Goal: Task Accomplishment & Management: Use online tool/utility

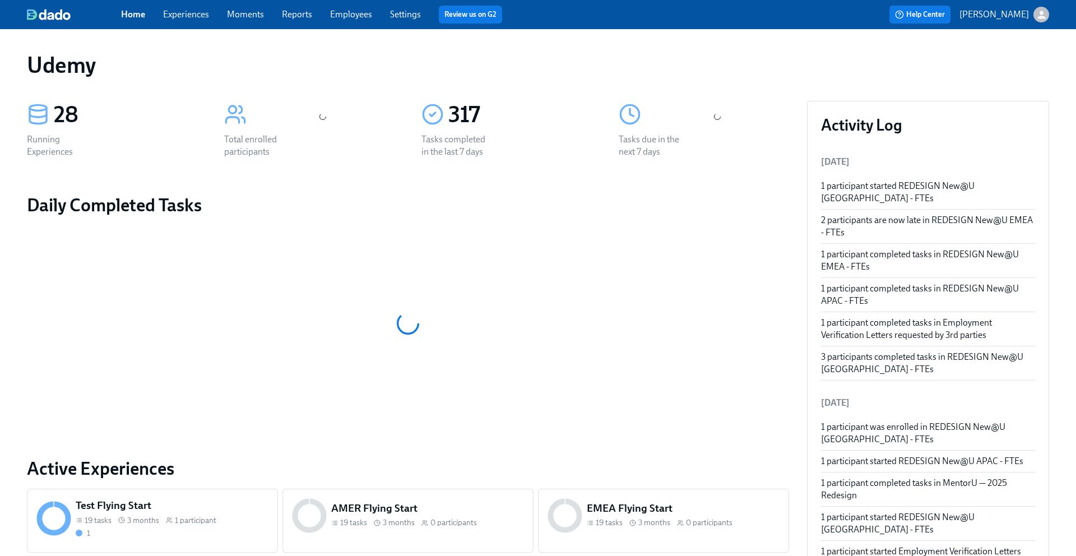
click at [193, 16] on link "Experiences" at bounding box center [186, 14] width 46 height 11
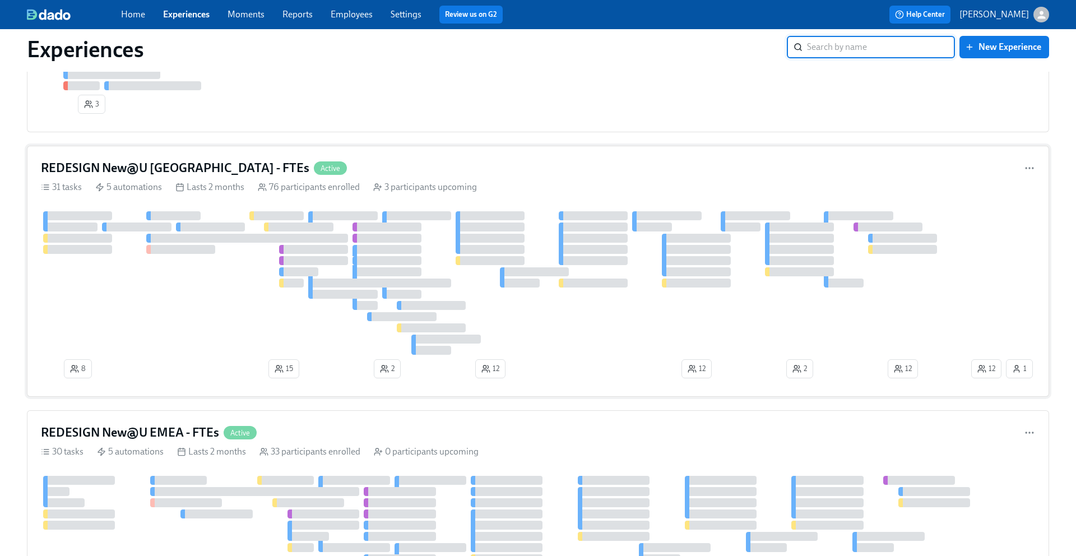
scroll to position [131, 0]
click at [150, 166] on h4 "REDESIGN New@U [GEOGRAPHIC_DATA] - FTEs" at bounding box center [175, 167] width 269 height 17
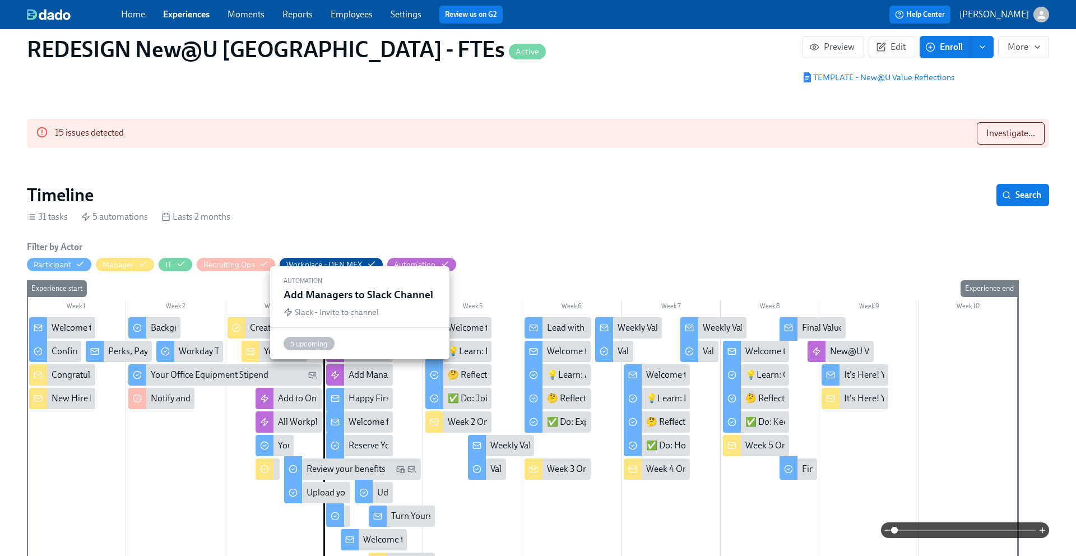
scroll to position [112, 0]
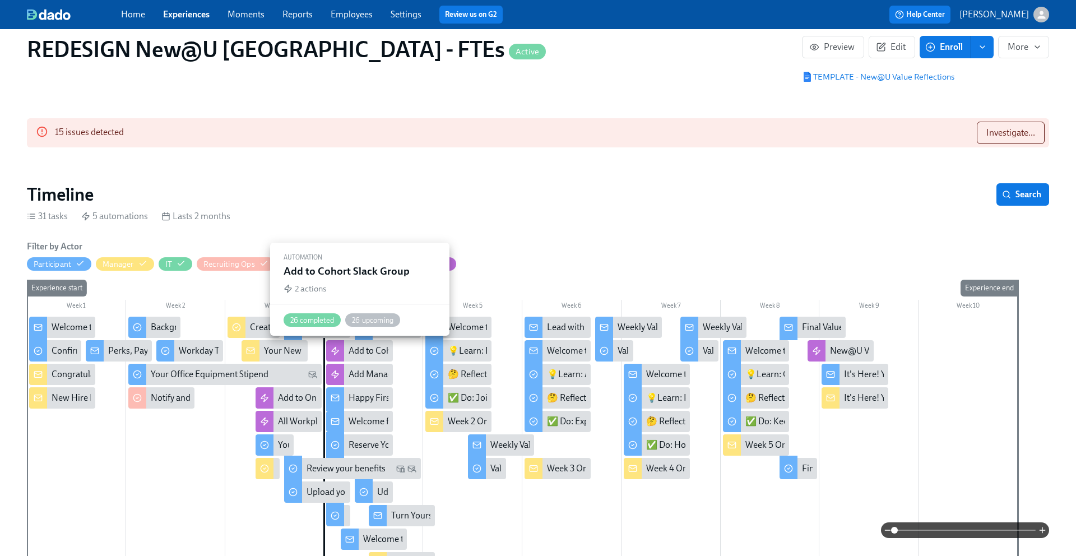
click at [344, 348] on div "Add to Cohort Slack Group" at bounding box center [359, 350] width 66 height 21
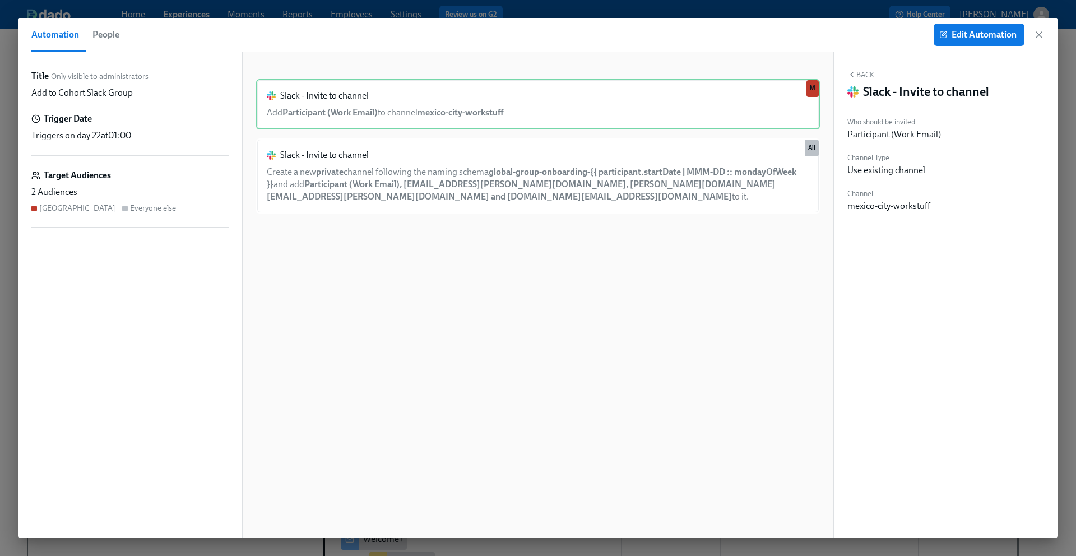
click at [131, 136] on span "at 01:00" at bounding box center [116, 135] width 30 height 11
click at [960, 36] on span "Edit Automation" at bounding box center [979, 34] width 75 height 11
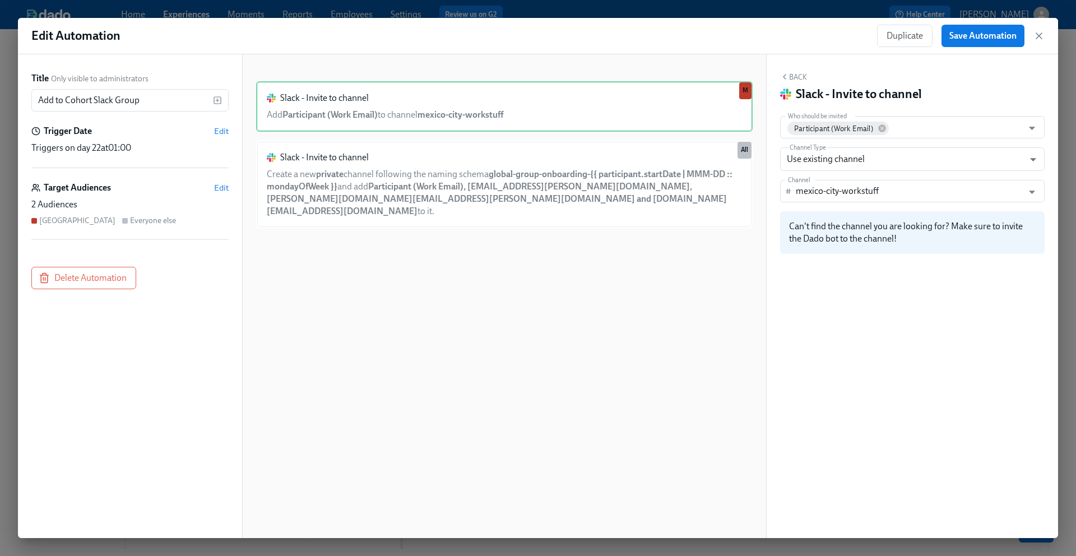
click at [108, 143] on span "at 01:00" at bounding box center [116, 147] width 30 height 11
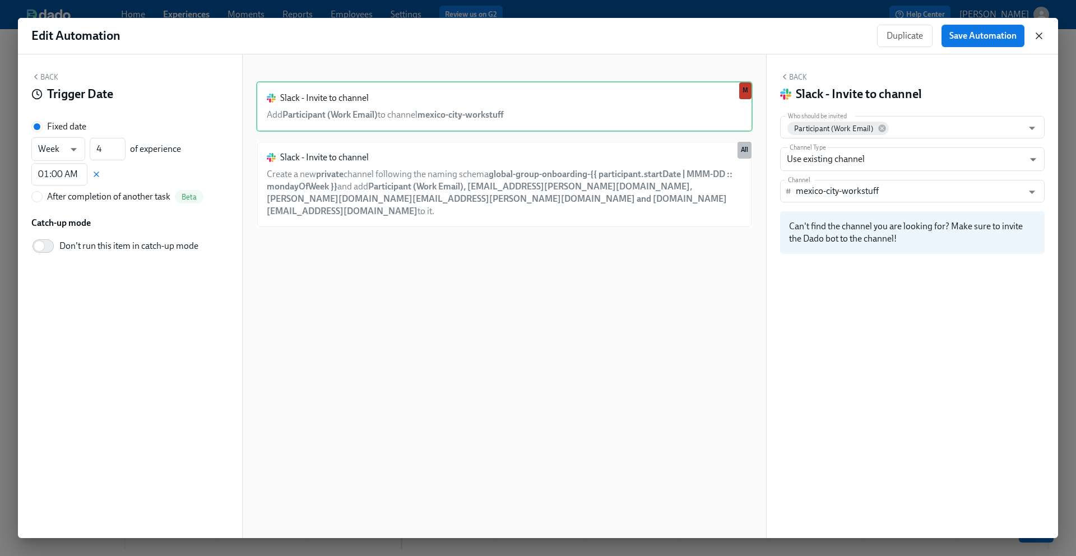
click at [1043, 40] on icon "button" at bounding box center [1039, 35] width 11 height 11
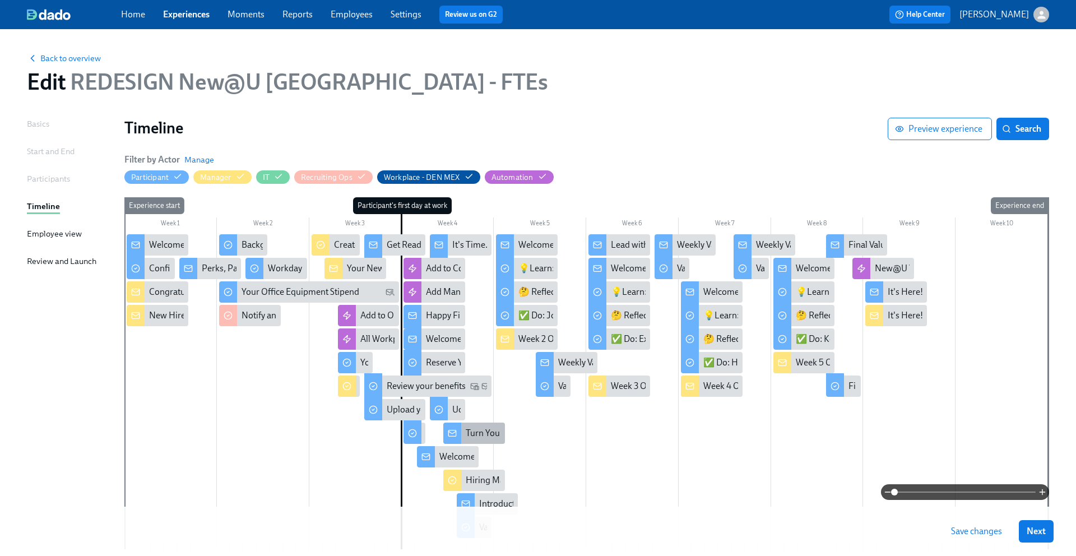
click at [455, 433] on icon at bounding box center [452, 433] width 9 height 9
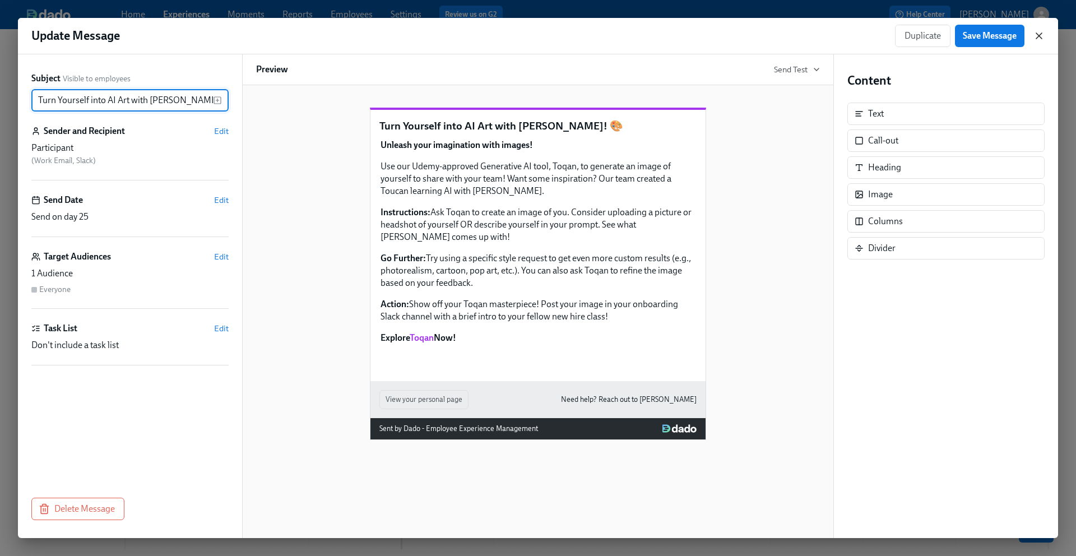
click at [1041, 36] on icon "button" at bounding box center [1039, 35] width 11 height 11
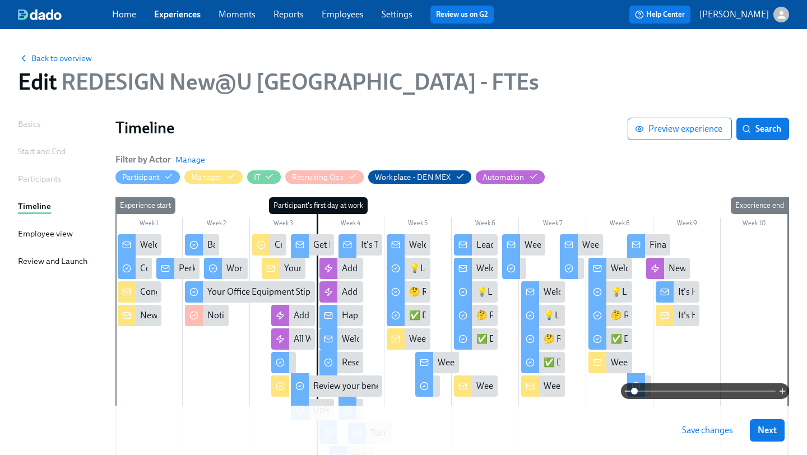
click at [127, 16] on link "Home" at bounding box center [124, 14] width 24 height 11
